Goal: Information Seeking & Learning: Check status

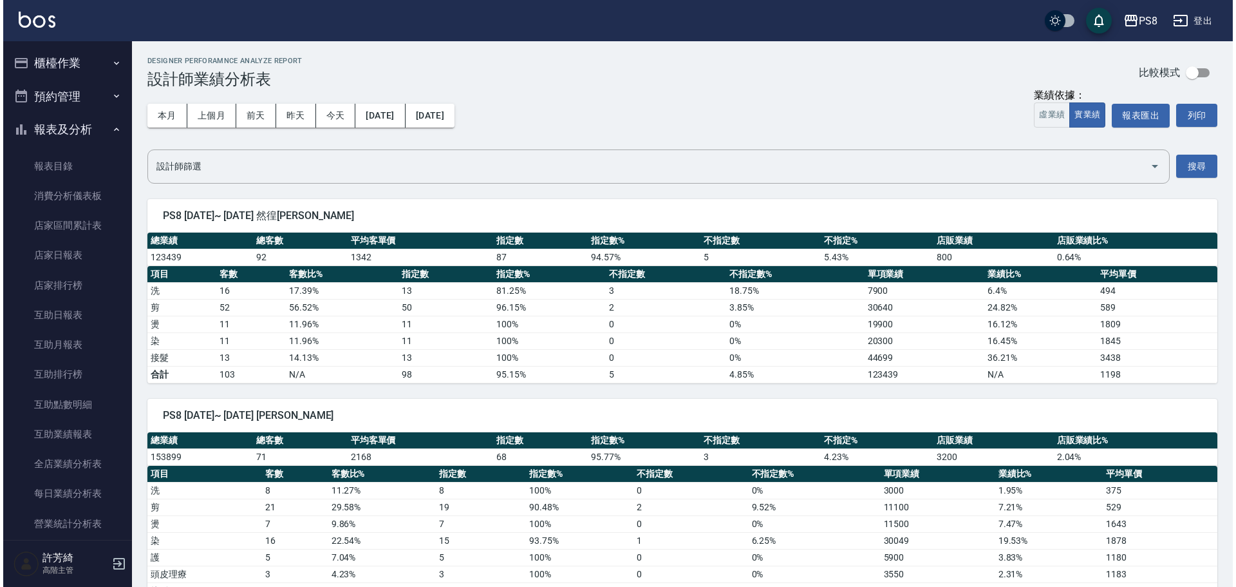
scroll to position [451, 0]
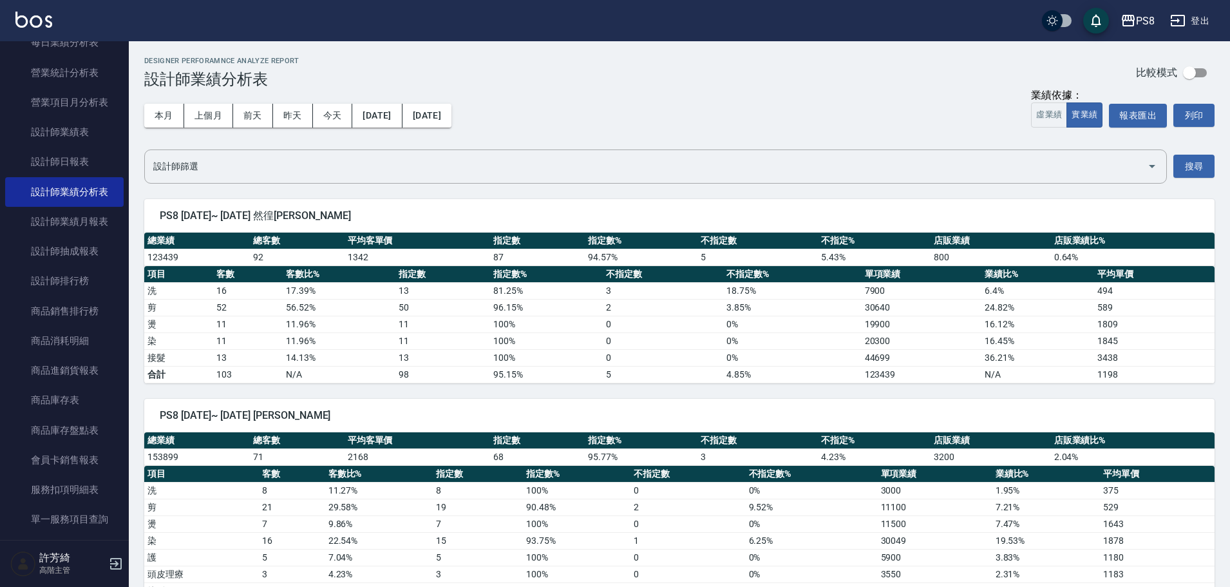
click at [36, 18] on img at bounding box center [33, 20] width 37 height 16
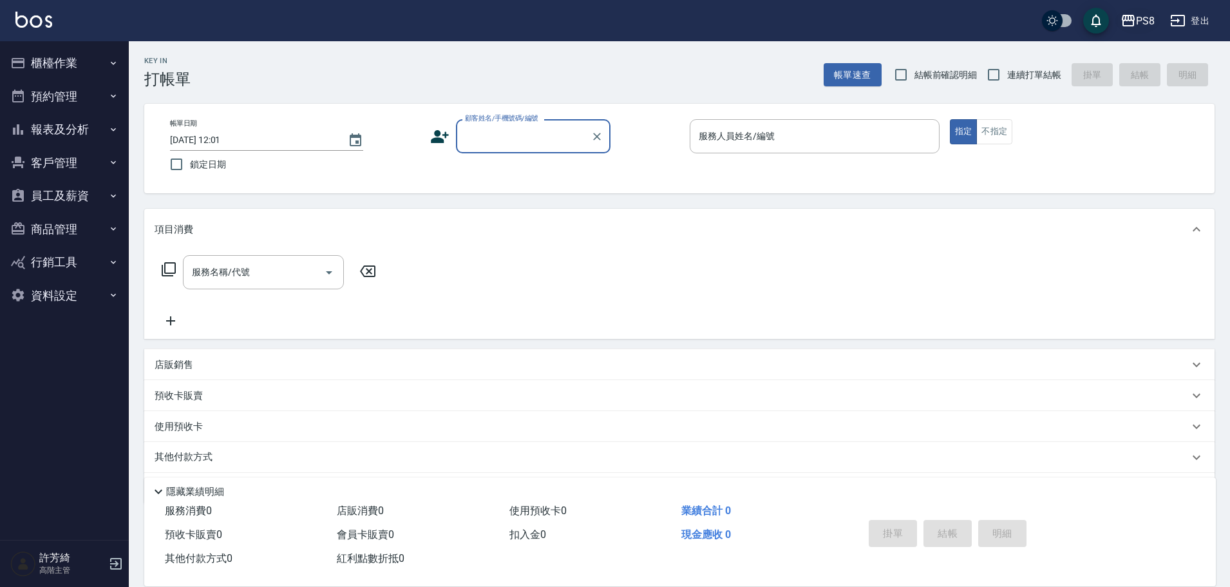
click at [1148, 21] on div "PS8" at bounding box center [1145, 21] width 19 height 16
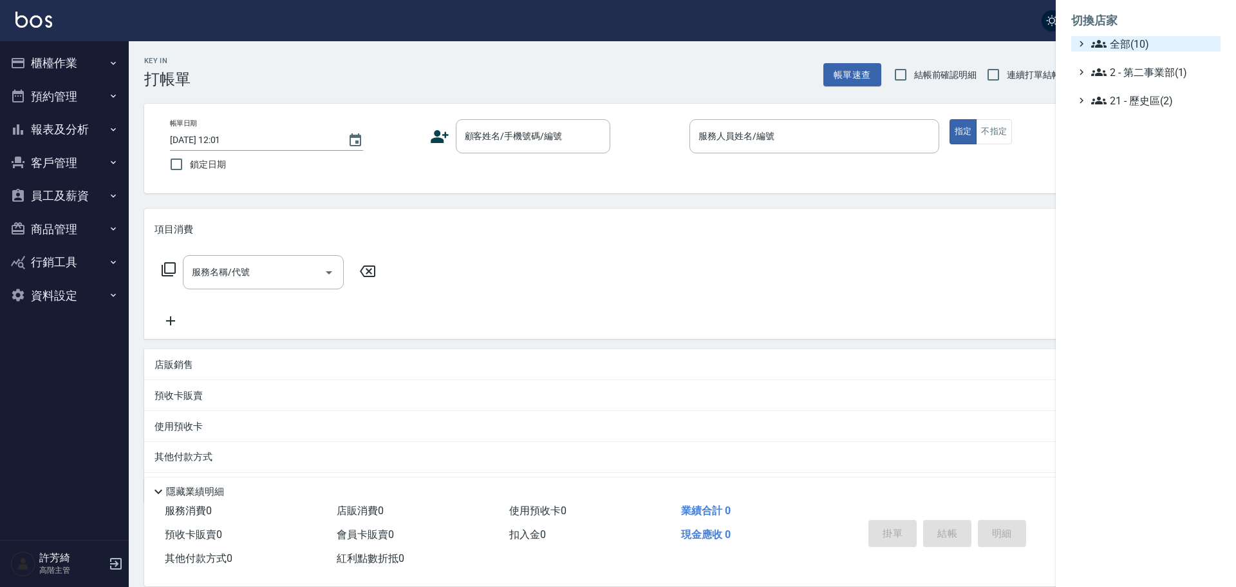
click at [1136, 44] on span "全部(10)" at bounding box center [1153, 43] width 124 height 15
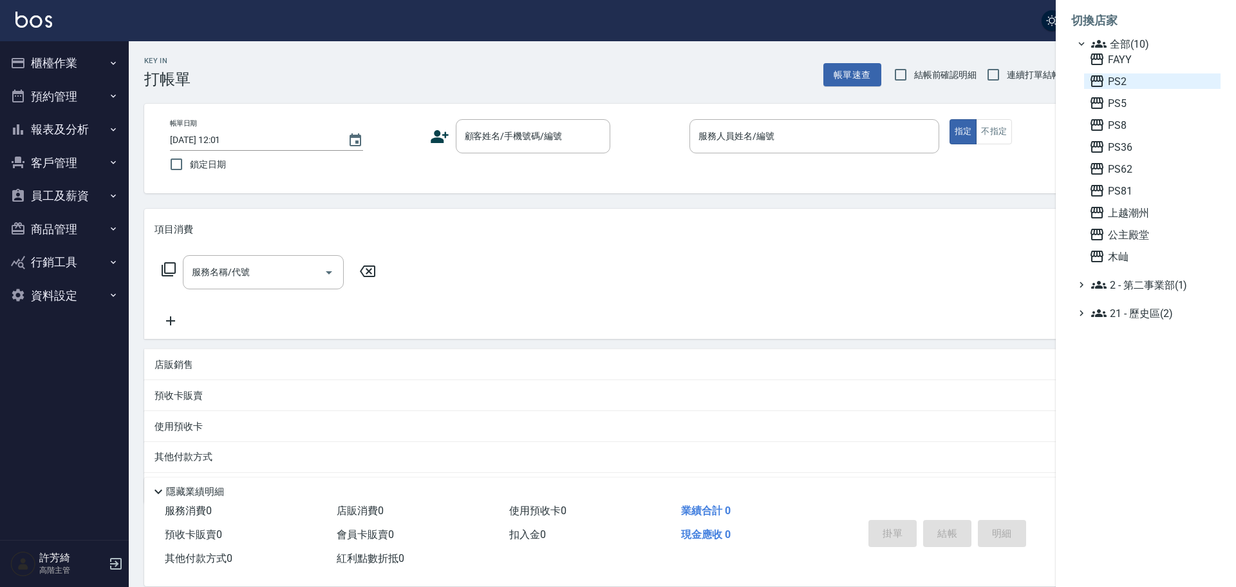
click at [1125, 84] on span "PS2" at bounding box center [1152, 80] width 126 height 15
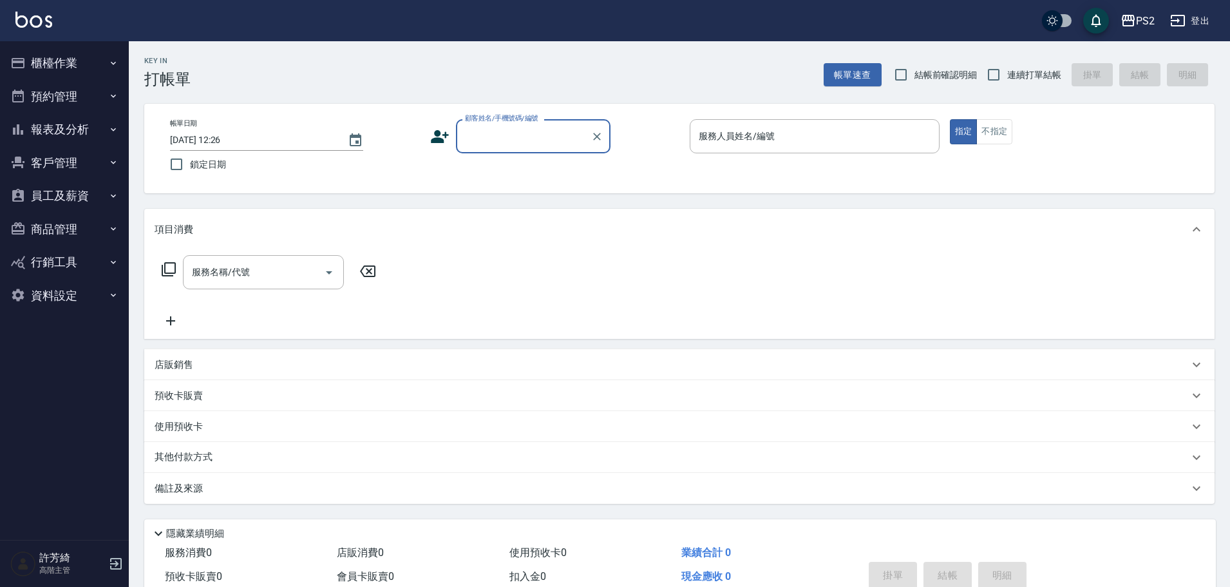
click at [50, 192] on button "員工及薪資" at bounding box center [64, 195] width 118 height 33
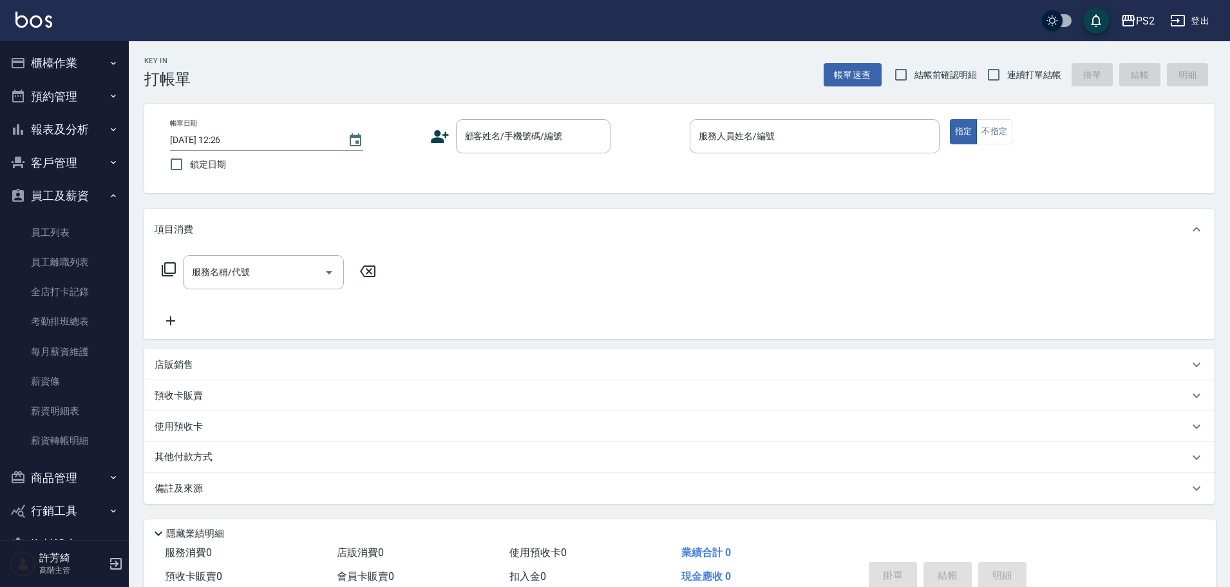
click at [75, 196] on button "員工及薪資" at bounding box center [64, 195] width 118 height 33
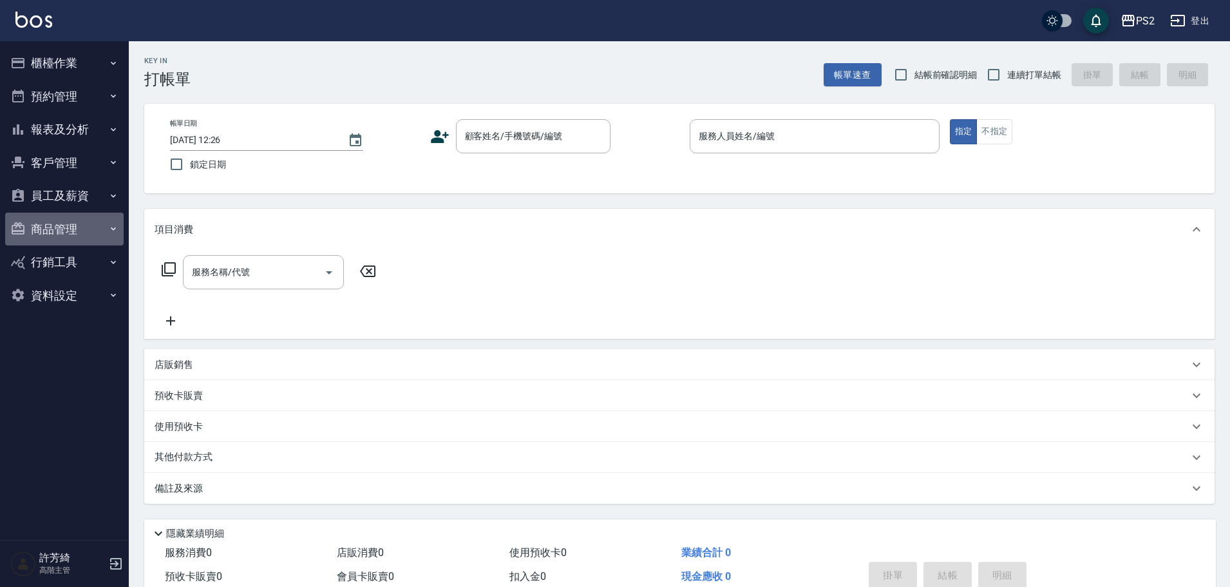
click at [66, 231] on button "商品管理" at bounding box center [64, 228] width 118 height 33
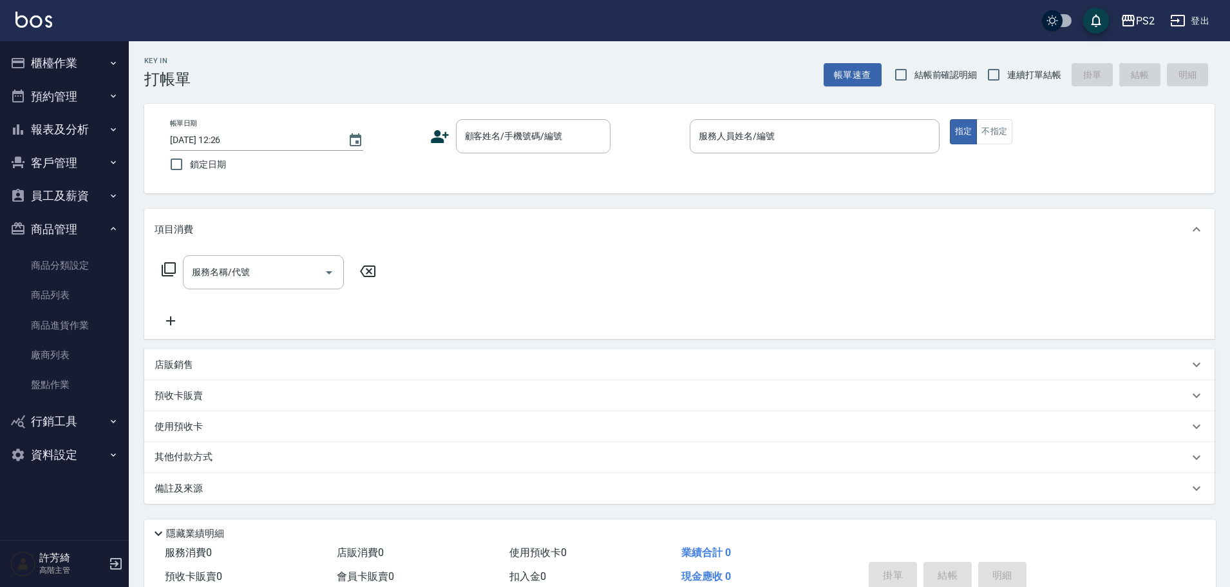
click at [79, 165] on button "客戶管理" at bounding box center [64, 162] width 118 height 33
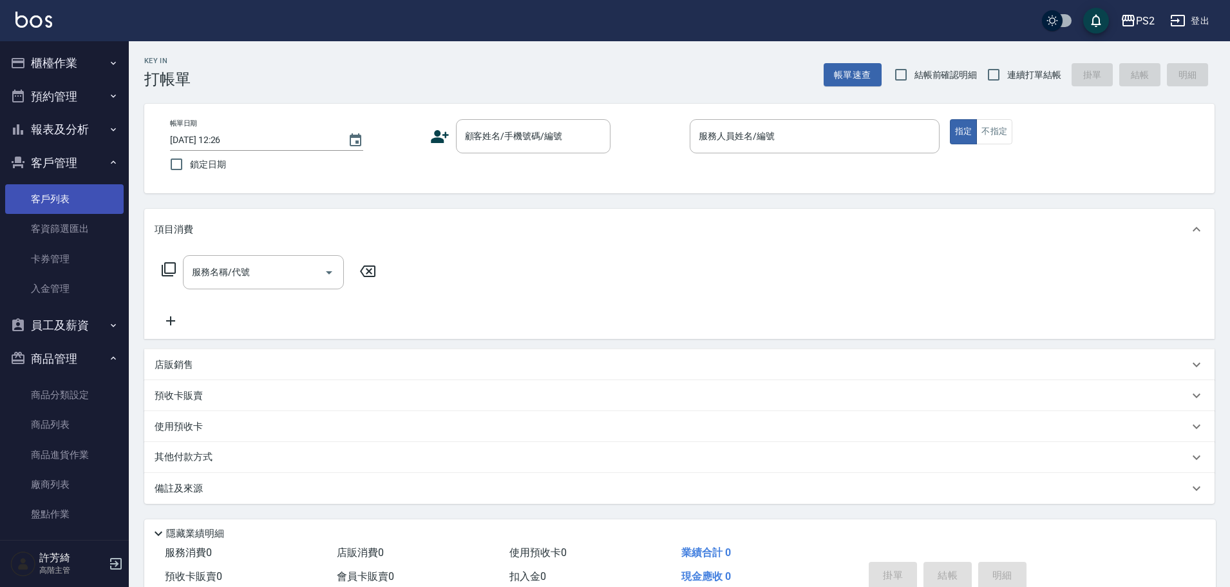
click at [70, 197] on link "客戶列表" at bounding box center [64, 199] width 118 height 30
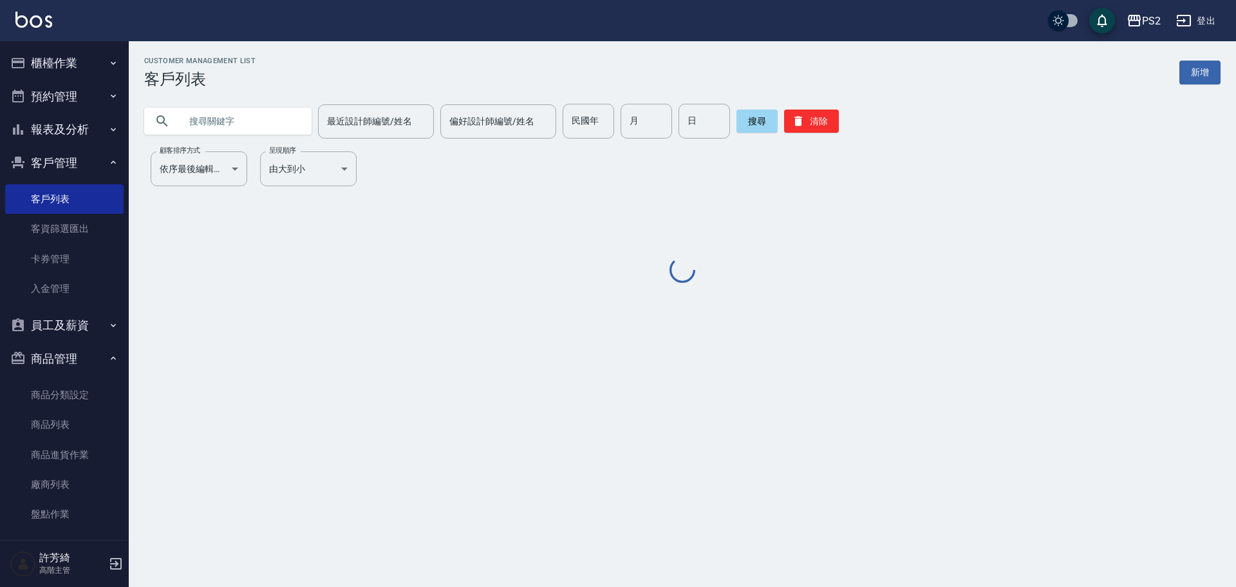
click at [228, 115] on input "text" at bounding box center [240, 121] width 121 height 35
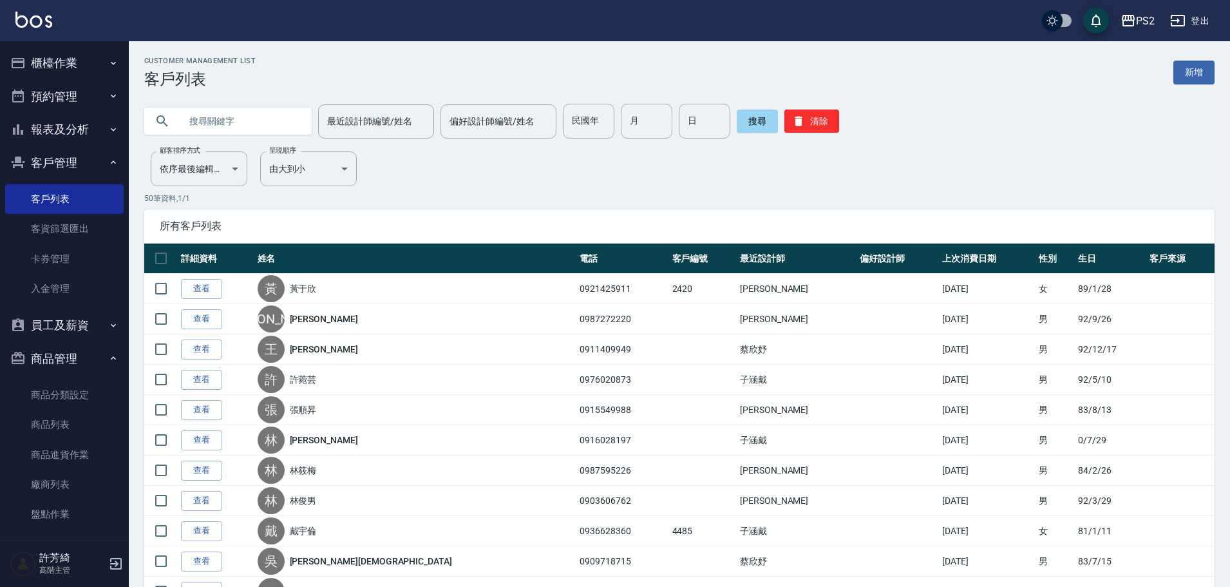
click at [218, 109] on input "text" at bounding box center [240, 121] width 121 height 35
type input "0972186002"
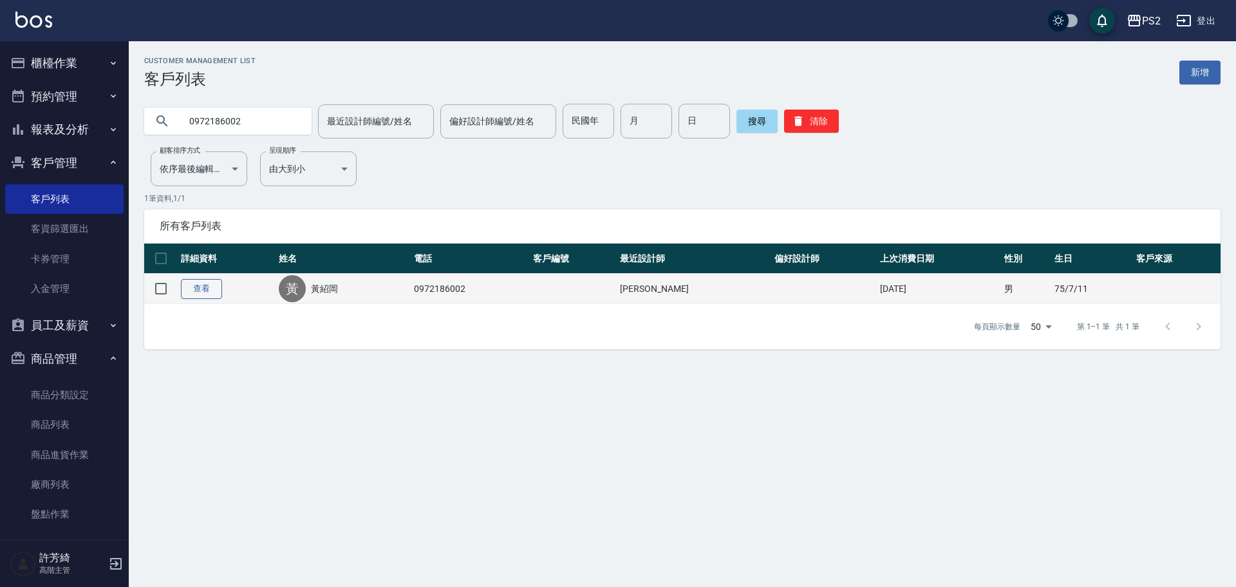
click at [196, 294] on link "查看" at bounding box center [201, 289] width 41 height 20
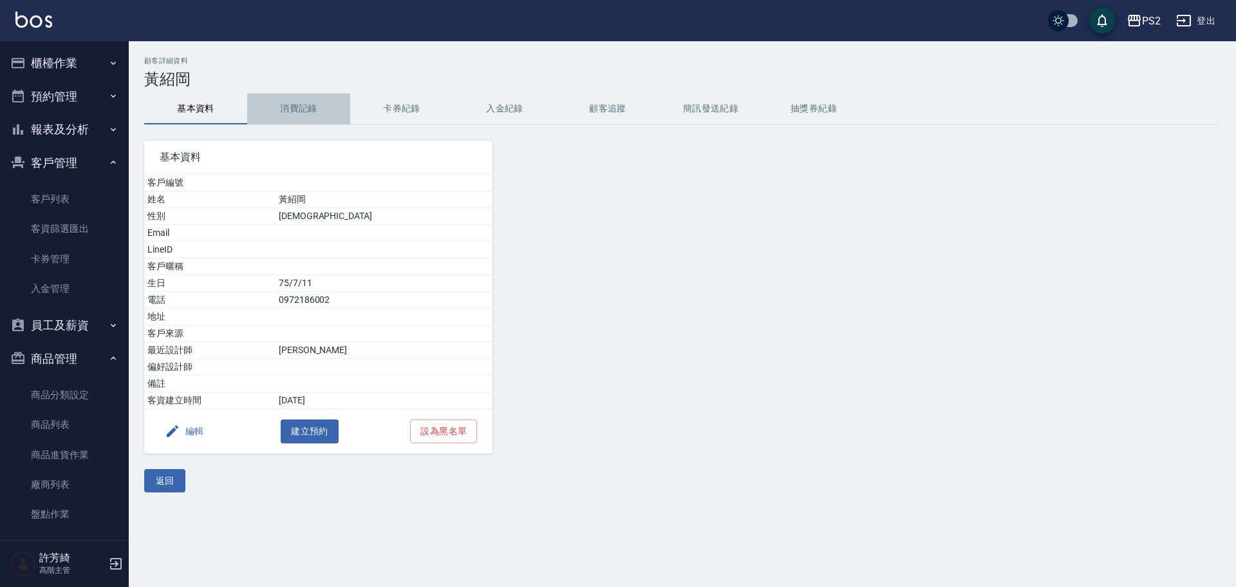
click at [297, 108] on button "消費記錄" at bounding box center [298, 108] width 103 height 31
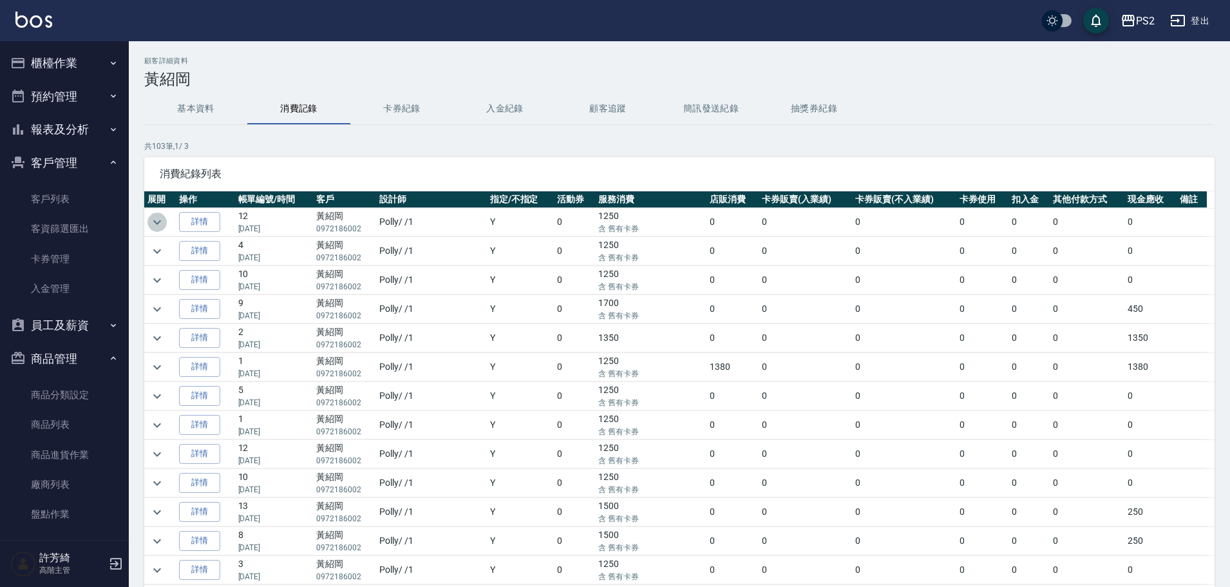
click at [152, 227] on icon "expand row" at bounding box center [156, 221] width 15 height 15
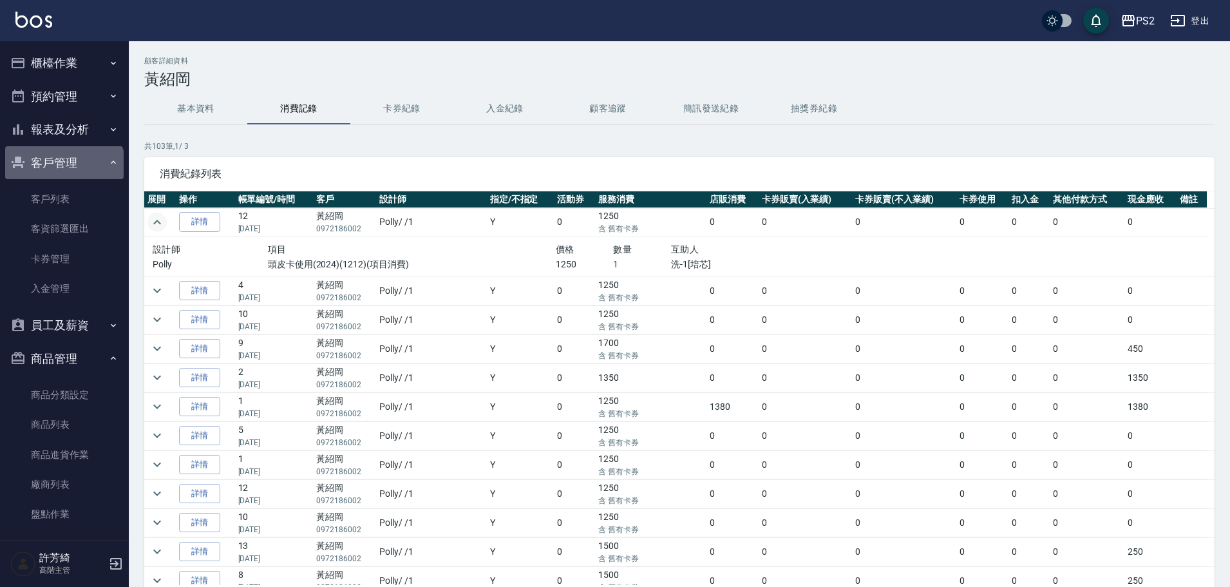
click at [64, 166] on button "客戶管理" at bounding box center [64, 162] width 118 height 33
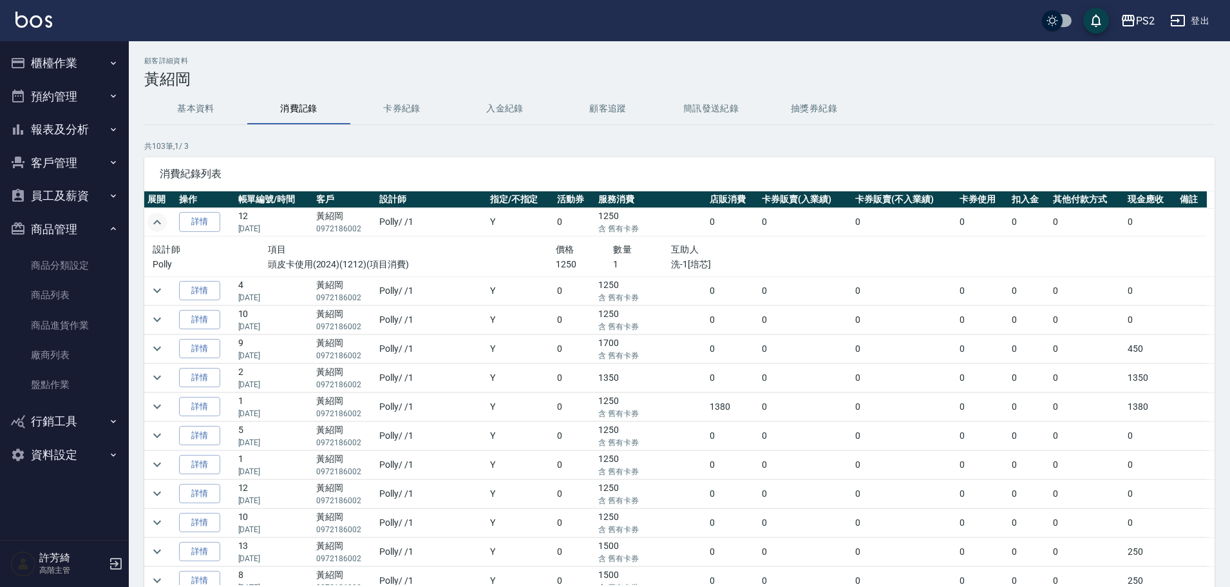
click at [68, 120] on button "報表及分析" at bounding box center [64, 129] width 118 height 33
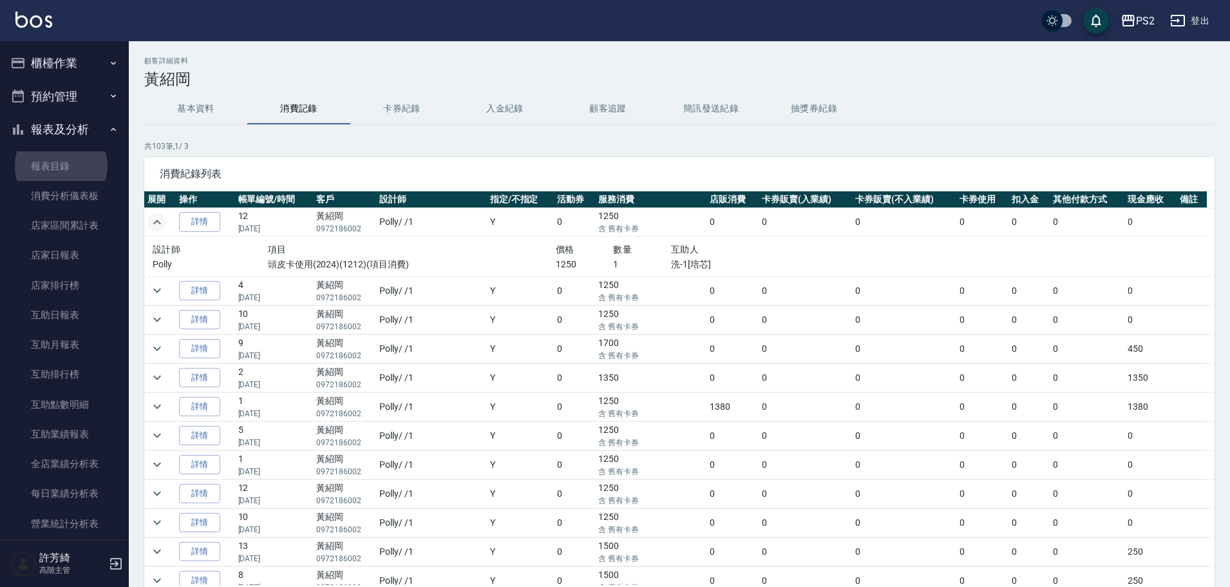
click at [1145, 10] on button "PS2" at bounding box center [1137, 21] width 44 height 26
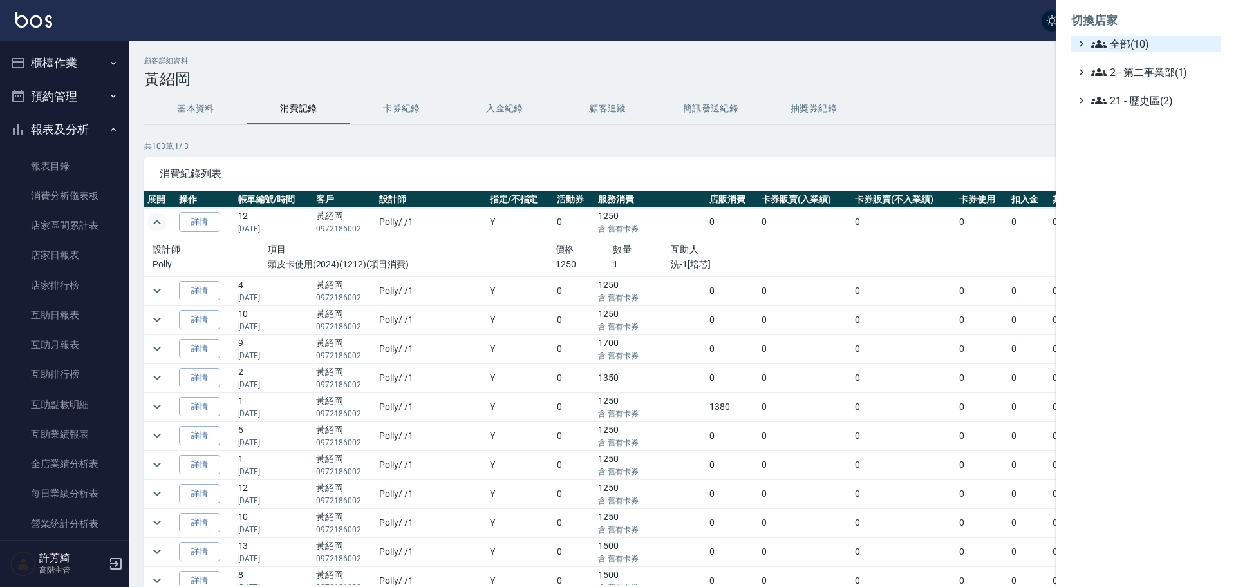
click at [1134, 44] on span "全部(10)" at bounding box center [1153, 43] width 124 height 15
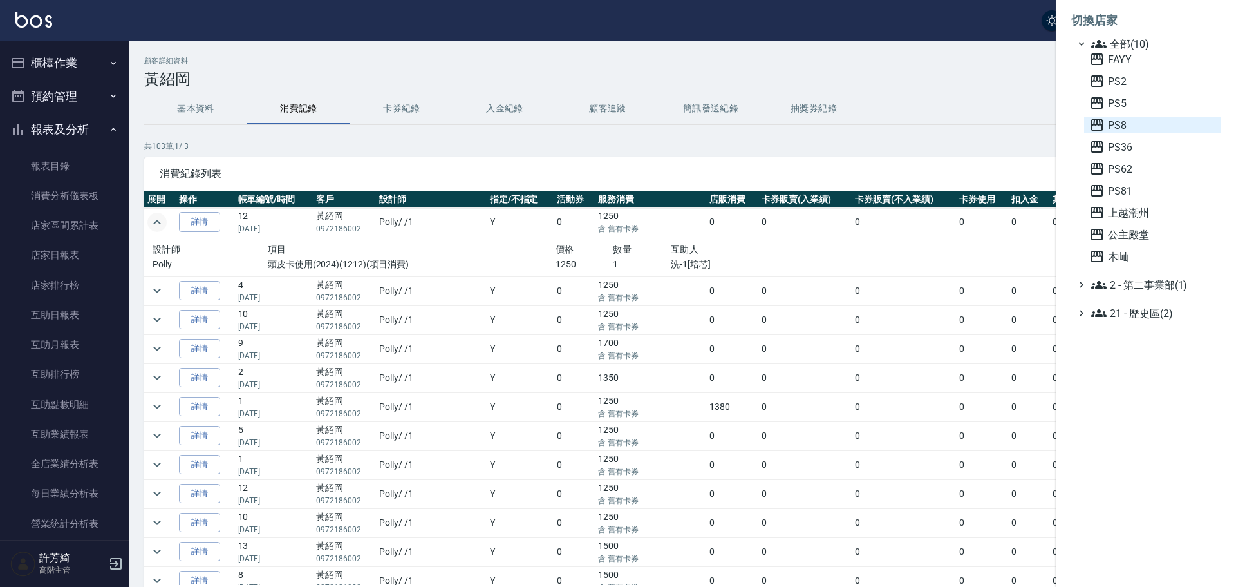
click at [1124, 128] on span "PS8" at bounding box center [1152, 124] width 126 height 15
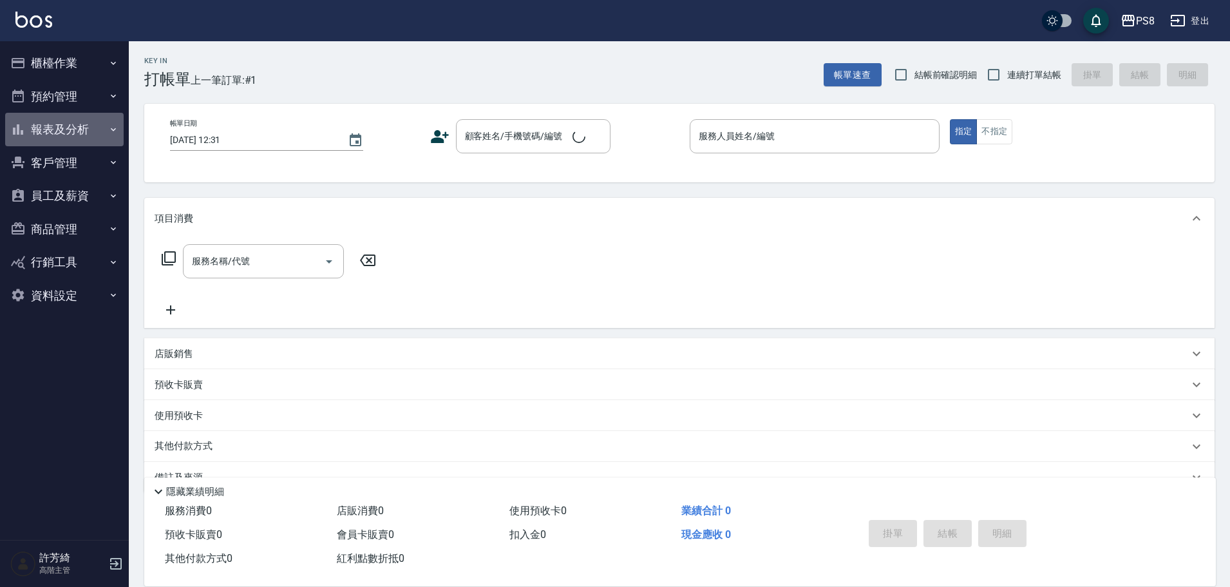
drag, startPoint x: 57, startPoint y: 131, endPoint x: 62, endPoint y: 144, distance: 13.6
click at [57, 130] on button "報表及分析" at bounding box center [64, 129] width 118 height 33
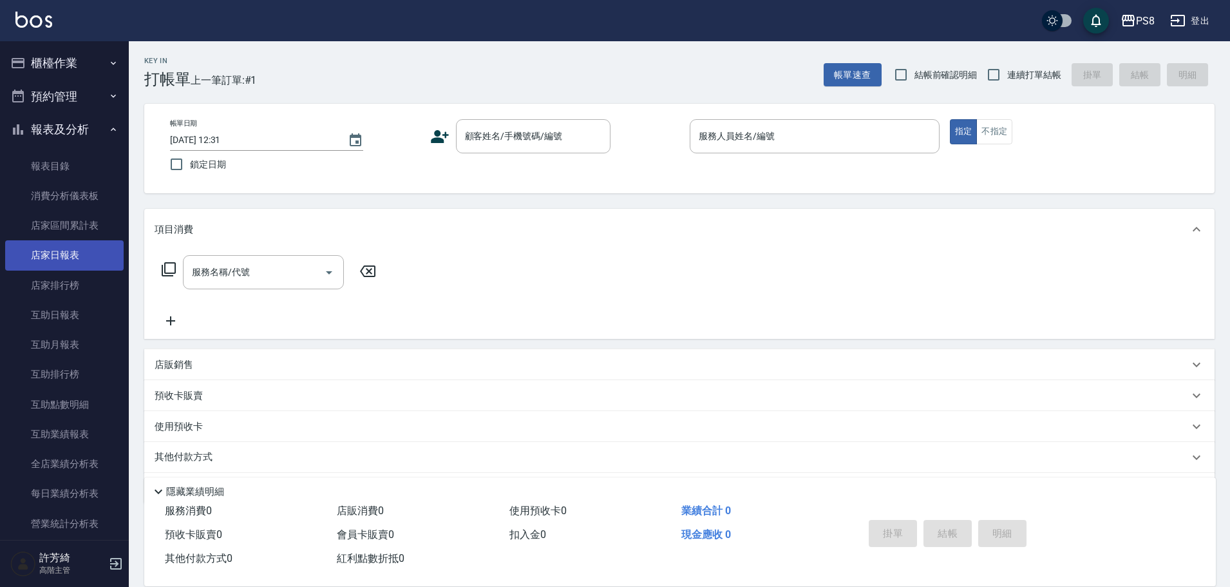
click at [79, 247] on link "店家日報表" at bounding box center [64, 255] width 118 height 30
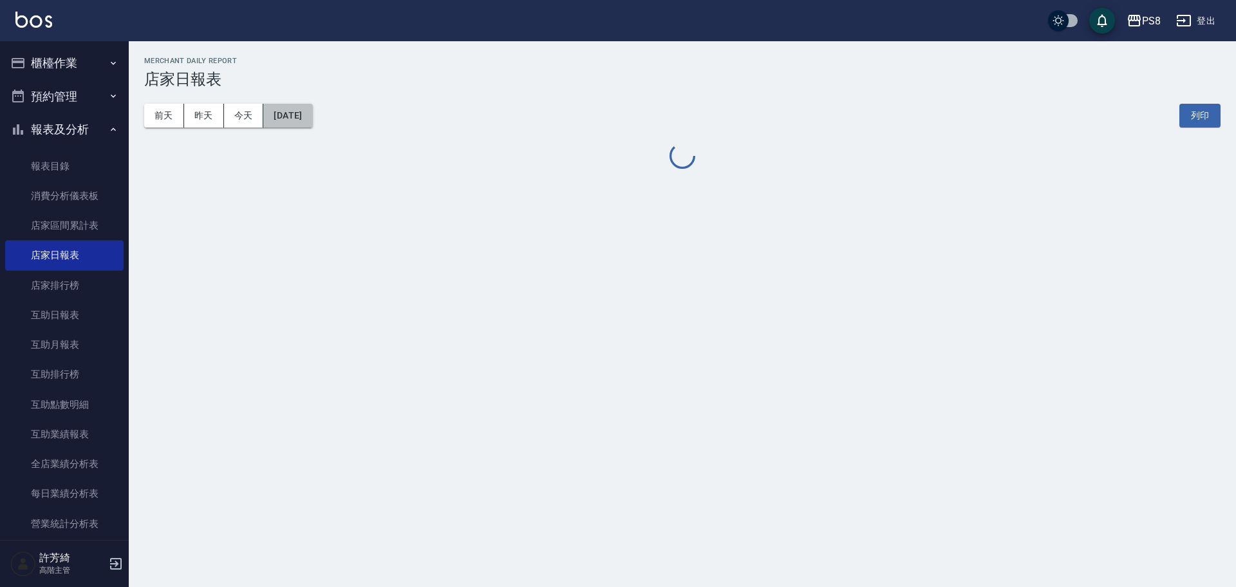
click at [305, 123] on button "2025/09/04" at bounding box center [287, 116] width 49 height 24
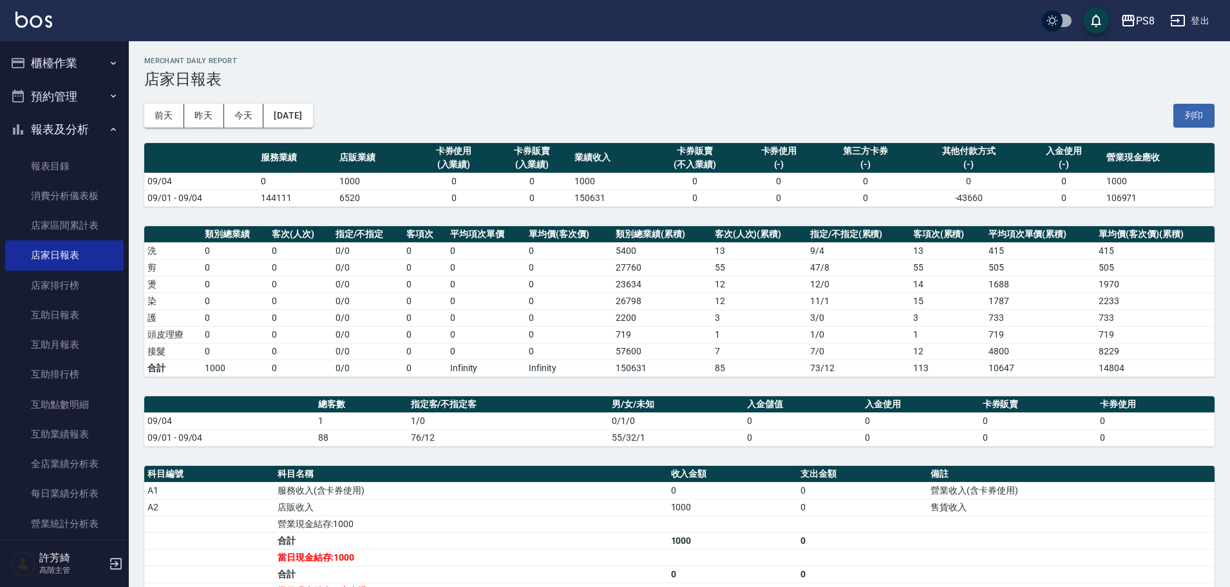
click at [263, 99] on div "前天 昨天 今天 2025/09/04 列印" at bounding box center [679, 115] width 1070 height 55
click at [270, 109] on button "2025/09/04" at bounding box center [287, 116] width 49 height 24
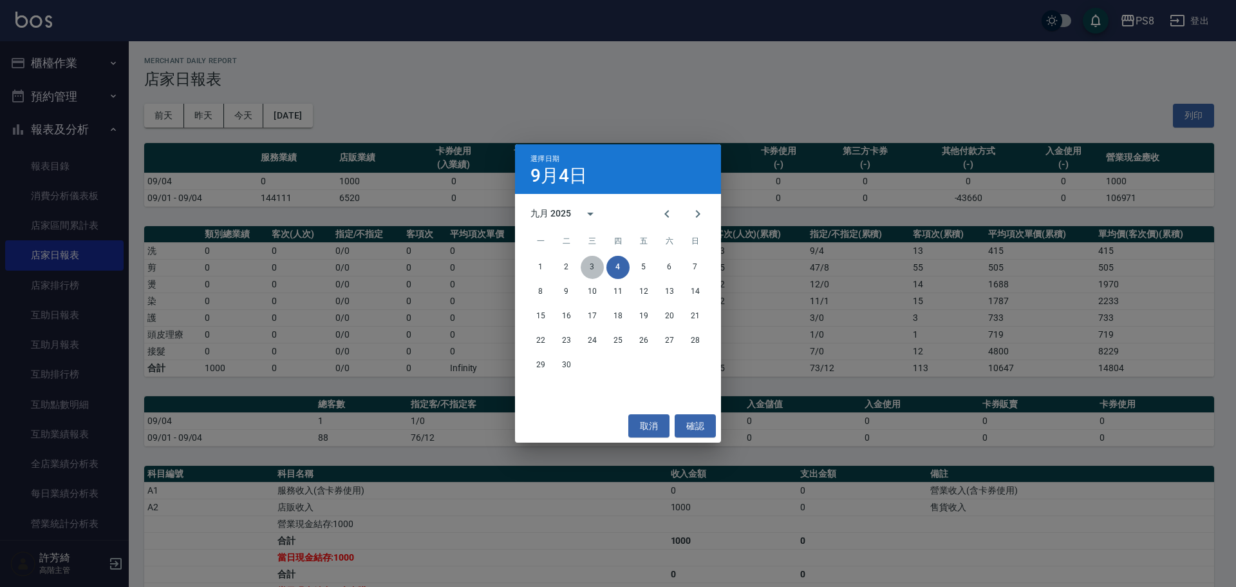
click at [598, 270] on button "3" at bounding box center [592, 267] width 23 height 23
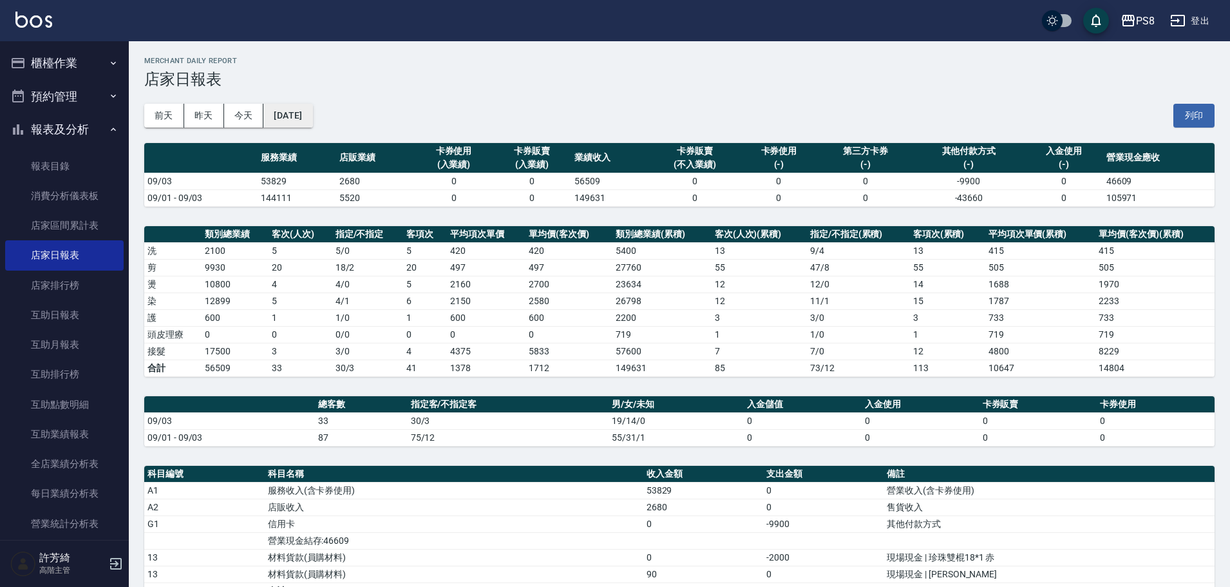
click at [305, 113] on button "2025/09/03" at bounding box center [287, 116] width 49 height 24
